Goal: Contribute content

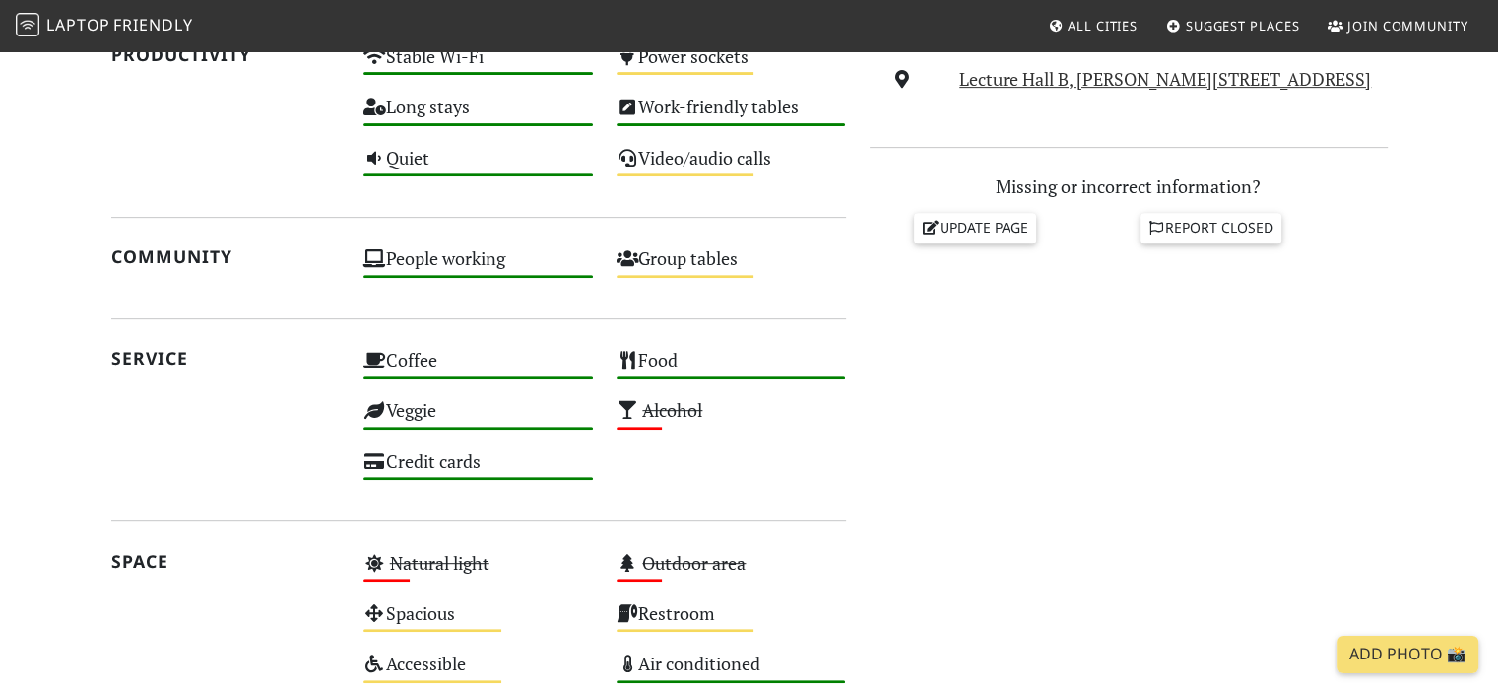
scroll to position [690, 0]
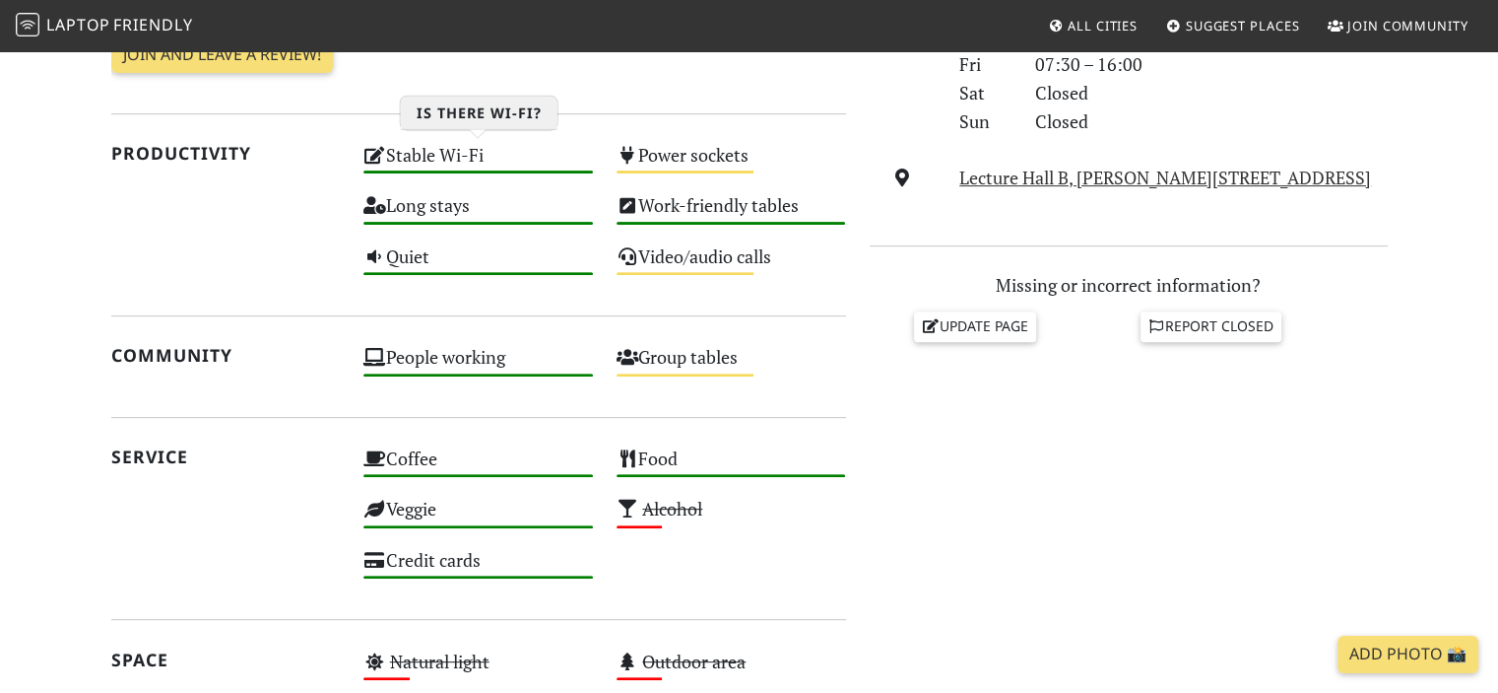
click at [463, 159] on div "Stable Wi-Fi High" at bounding box center [478, 164] width 253 height 50
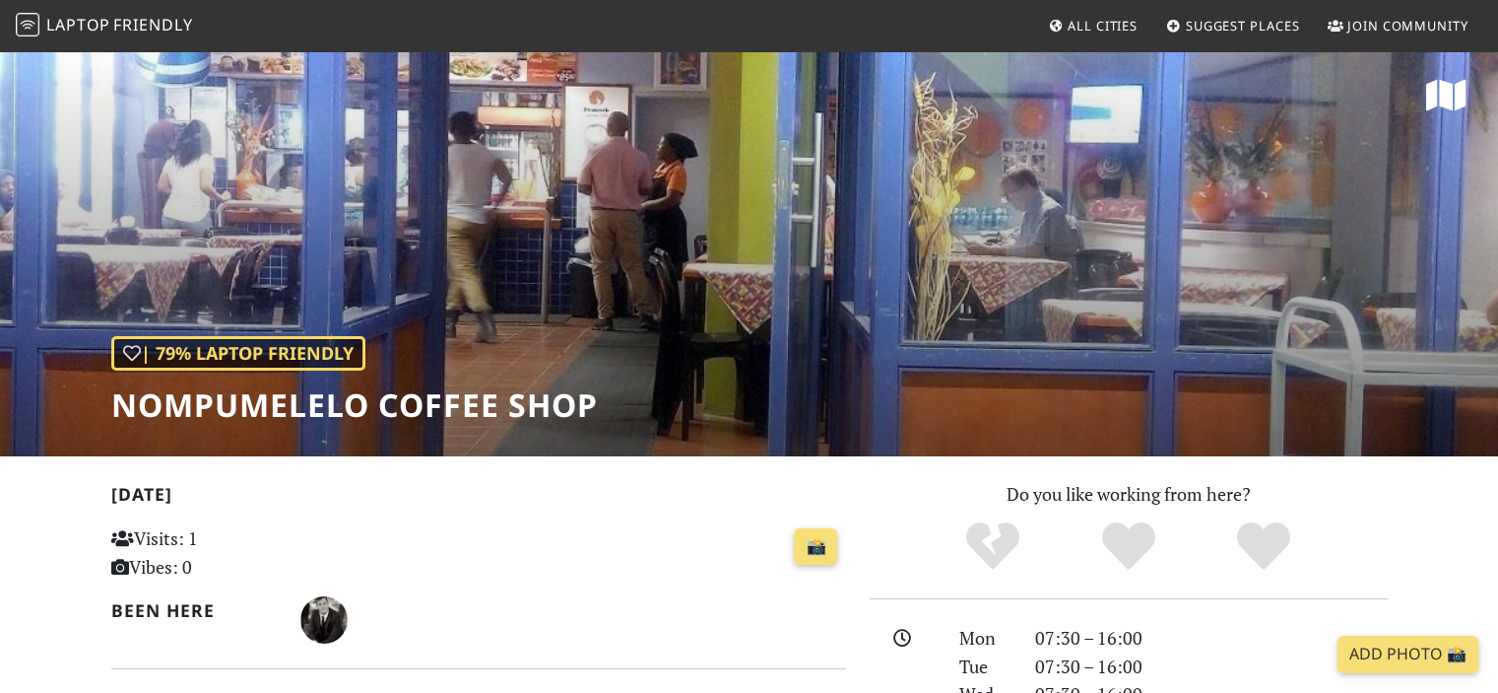
scroll to position [0, 0]
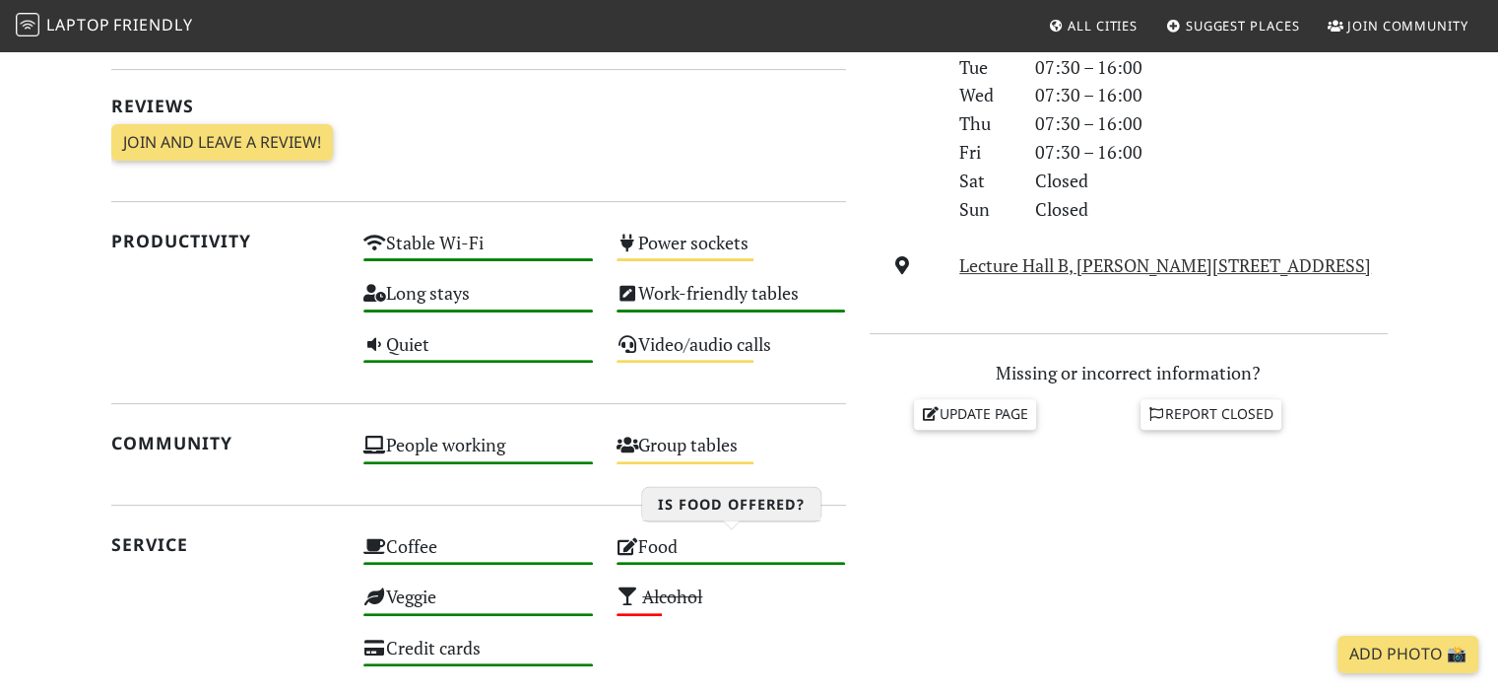
scroll to position [591, 0]
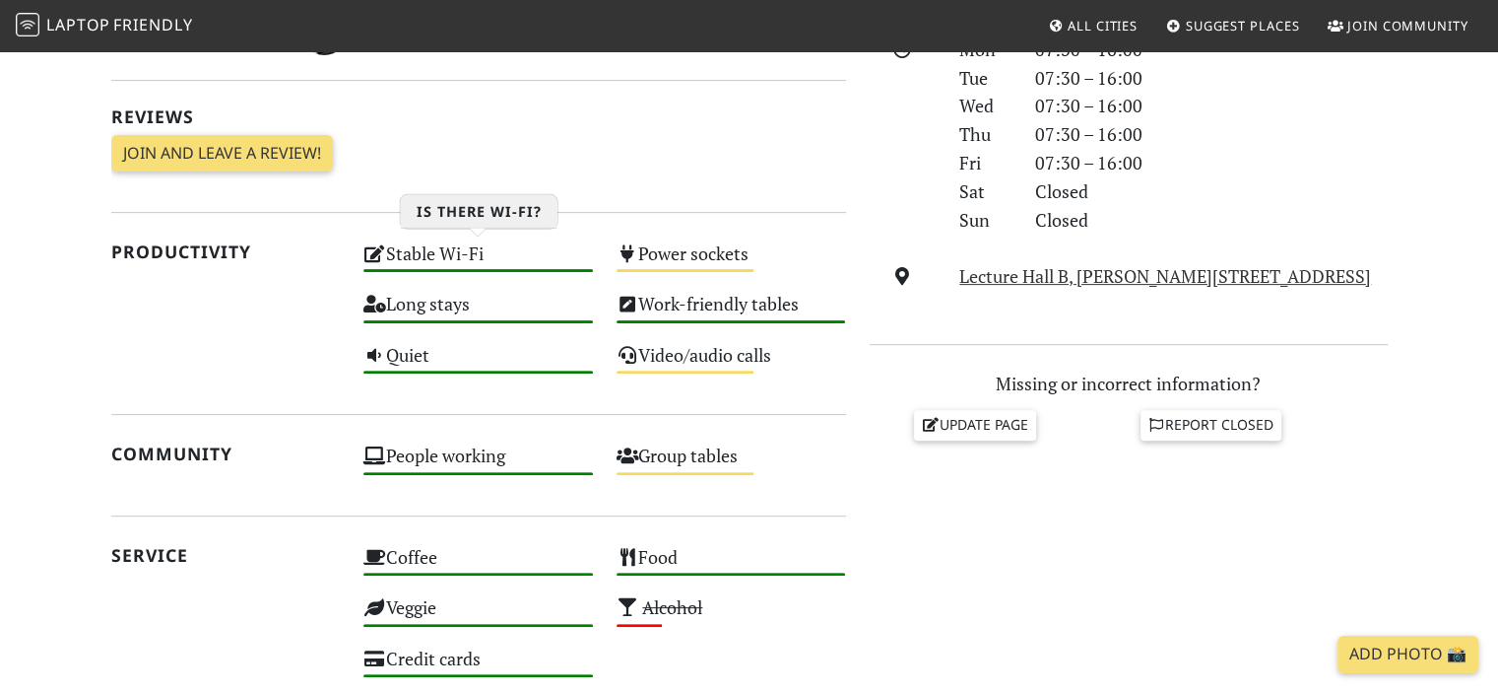
click at [468, 255] on div "Stable Wi-Fi High" at bounding box center [478, 262] width 253 height 50
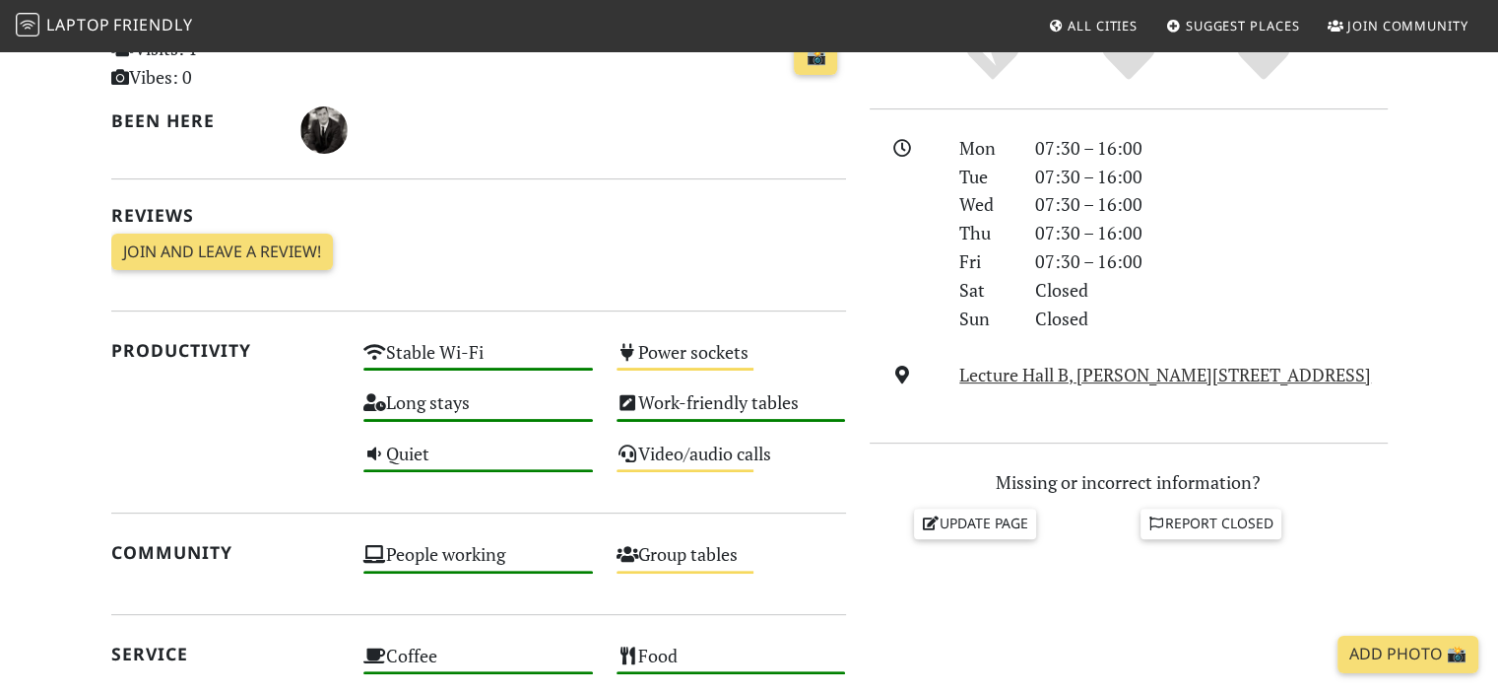
scroll to position [296, 0]
